Goal: Check status: Check status

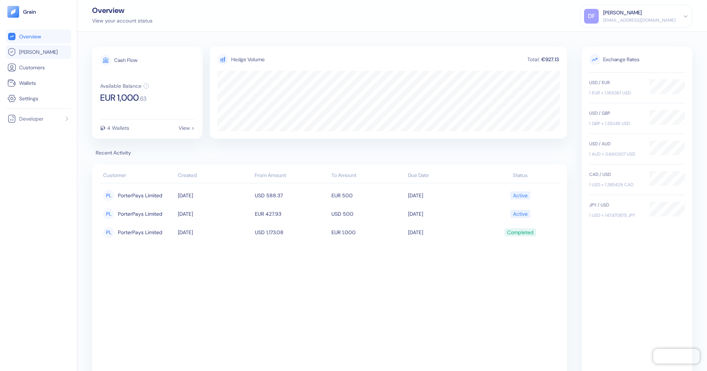
click at [42, 52] on link "[PERSON_NAME]" at bounding box center [38, 52] width 62 height 9
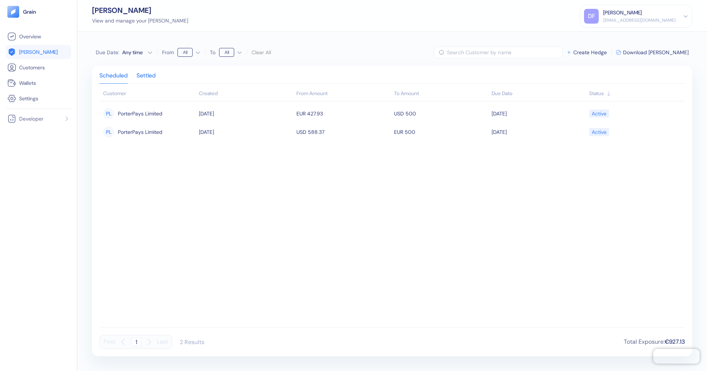
click at [139, 78] on div "Settled" at bounding box center [146, 78] width 19 height 10
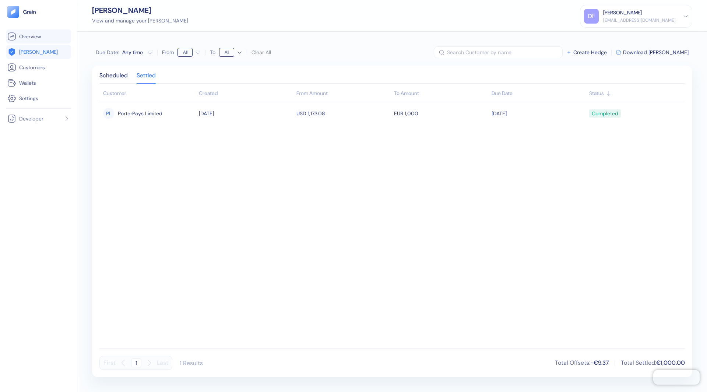
click at [48, 35] on link "Overview" at bounding box center [38, 36] width 62 height 9
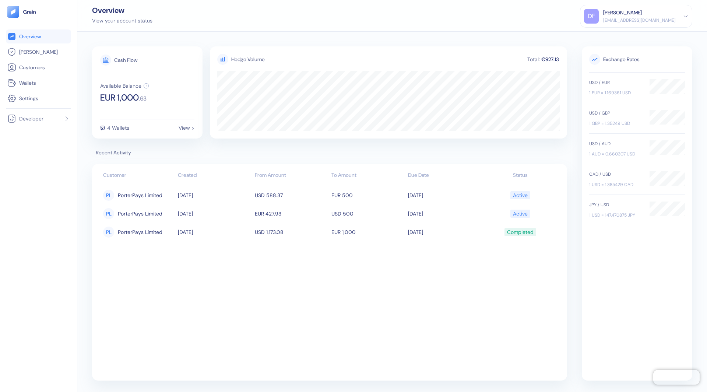
scroll to position [3, 0]
click at [26, 58] on li "[PERSON_NAME]" at bounding box center [38, 52] width 65 height 14
click at [38, 48] on link "[PERSON_NAME]" at bounding box center [38, 52] width 62 height 9
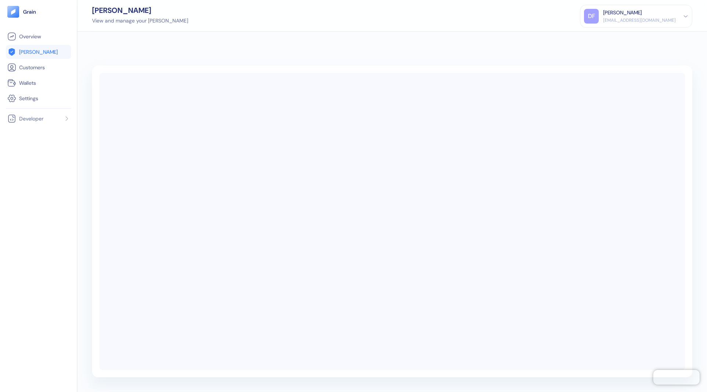
click at [38, 48] on link "[PERSON_NAME]" at bounding box center [38, 52] width 62 height 9
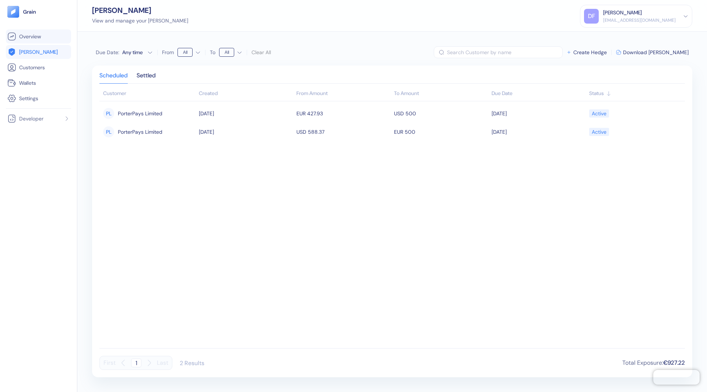
click at [40, 41] on li "Overview" at bounding box center [38, 36] width 65 height 14
click at [43, 29] on li "Overview" at bounding box center [38, 36] width 65 height 14
click at [36, 36] on span "Overview" at bounding box center [30, 36] width 22 height 7
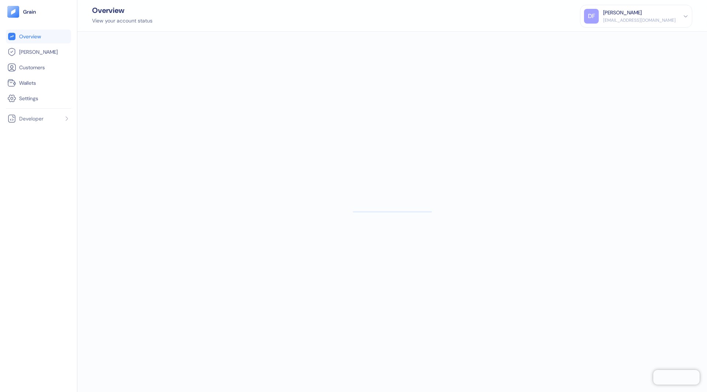
click at [36, 36] on span "Overview" at bounding box center [30, 36] width 22 height 7
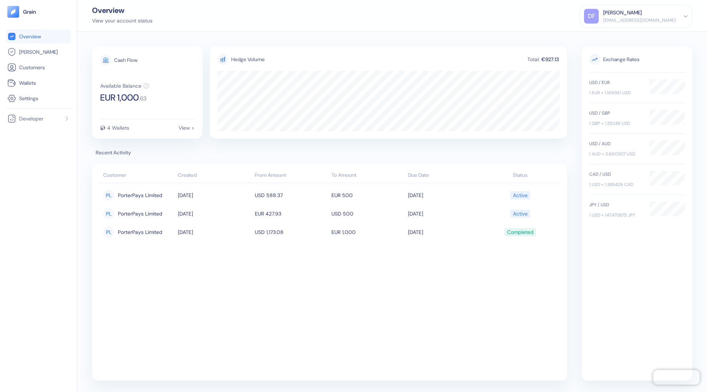
scroll to position [3, 0]
